Goal: Information Seeking & Learning: Learn about a topic

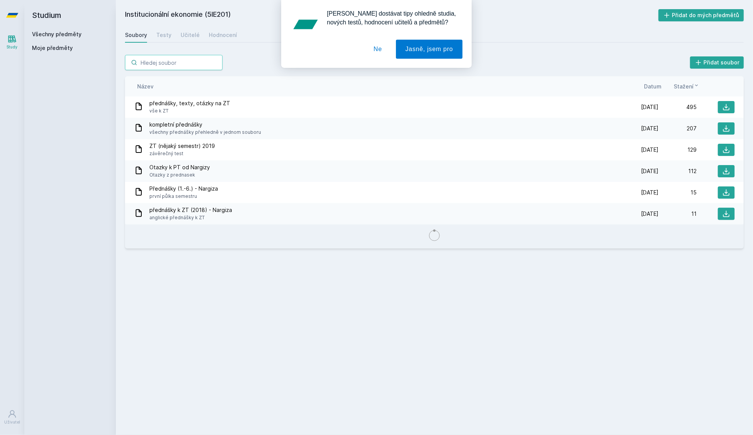
click at [168, 59] on div "[PERSON_NAME] dostávat tipy ohledně studia, nových testů, hodnocení učitelů a p…" at bounding box center [376, 34] width 753 height 68
click at [376, 54] on button "Ne" at bounding box center [377, 49] width 27 height 19
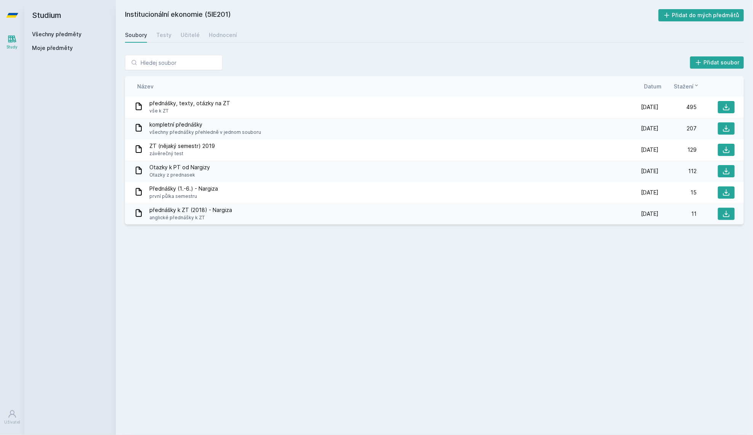
click at [45, 37] on div "Všechny předměty" at bounding box center [70, 34] width 76 height 8
click at [64, 35] on link "Všechny předměty" at bounding box center [57, 34] width 50 height 6
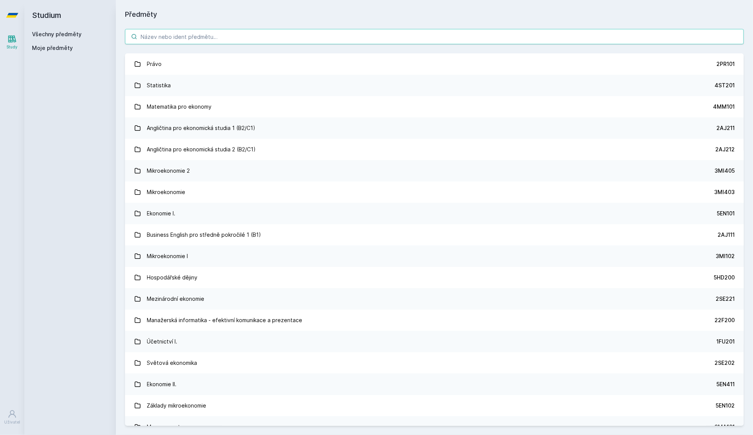
click at [176, 41] on input "search" at bounding box center [434, 36] width 619 height 15
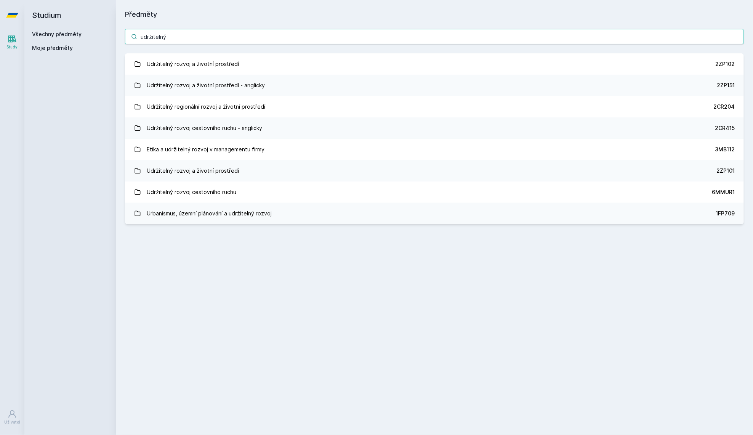
click at [248, 33] on input "udržitelný" at bounding box center [434, 36] width 619 height 15
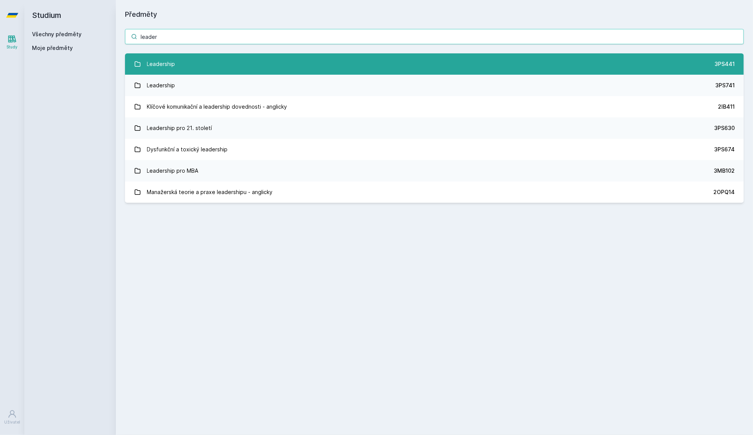
type input "leader"
click at [179, 68] on link "Leadership 3PS441" at bounding box center [434, 63] width 619 height 21
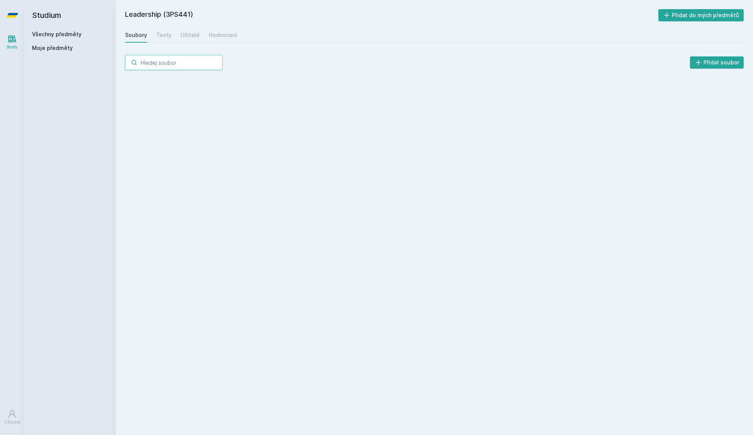
click at [179, 68] on input "search" at bounding box center [174, 62] width 98 height 15
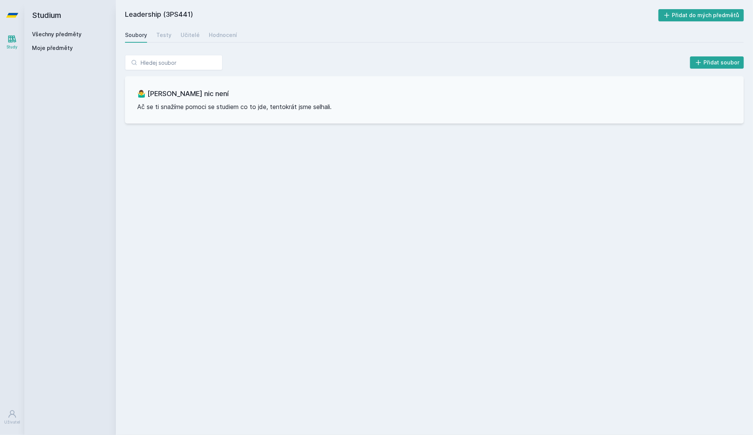
click at [325, 55] on div "Přidat soubor" at bounding box center [434, 62] width 619 height 15
click at [158, 32] on div "Testy" at bounding box center [163, 35] width 15 height 8
click at [181, 33] on div "Učitelé" at bounding box center [190, 35] width 19 height 8
click at [210, 33] on div "Hodnocení" at bounding box center [223, 35] width 28 height 8
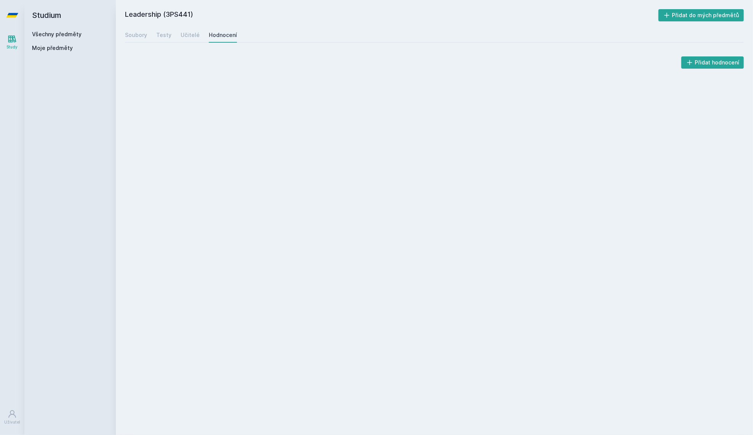
click at [121, 34] on div "Leadership (3PS441) Přidat do mých předmětů [GEOGRAPHIC_DATA] Testy Učitelé Hod…" at bounding box center [434, 217] width 637 height 435
click at [133, 34] on div "Soubory" at bounding box center [136, 35] width 22 height 8
